Goal: Complete application form

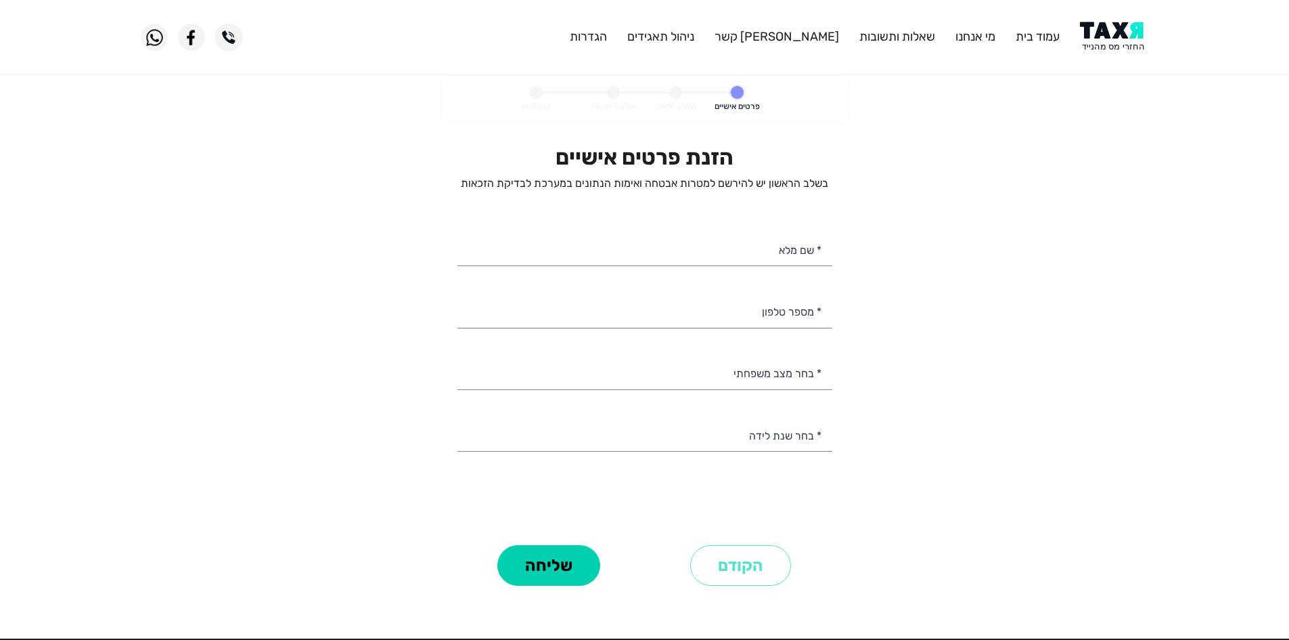
select select
click at [1036, 91] on personal-details "פרטים אישיים שאלון זכאות חתימה ואישור בהצלחה הזנת פרטים אישיים בשלב הראשון יש ל…" at bounding box center [644, 352] width 1289 height 552
click at [1110, 26] on img at bounding box center [1114, 37] width 68 height 30
